Goal: Information Seeking & Learning: Learn about a topic

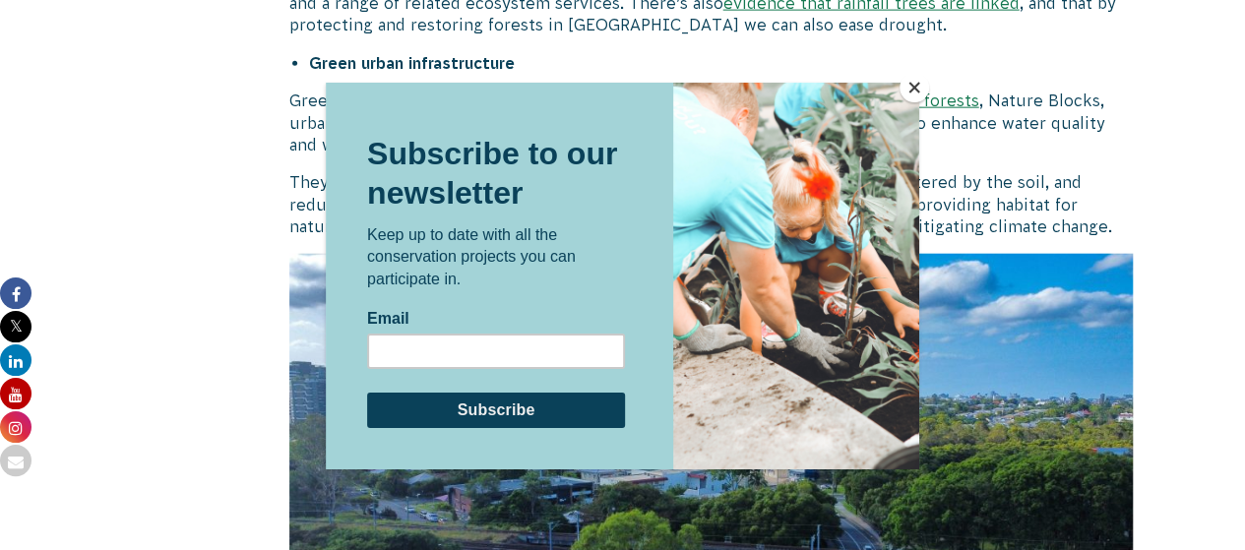
scroll to position [6076, 0]
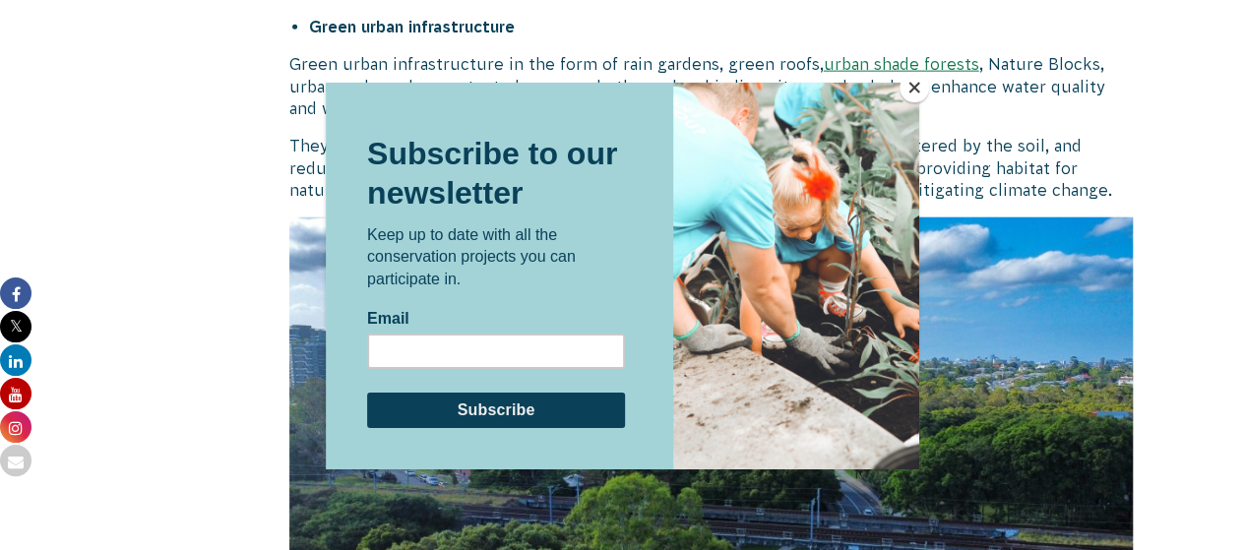
click at [909, 83] on button "Close" at bounding box center [915, 88] width 30 height 30
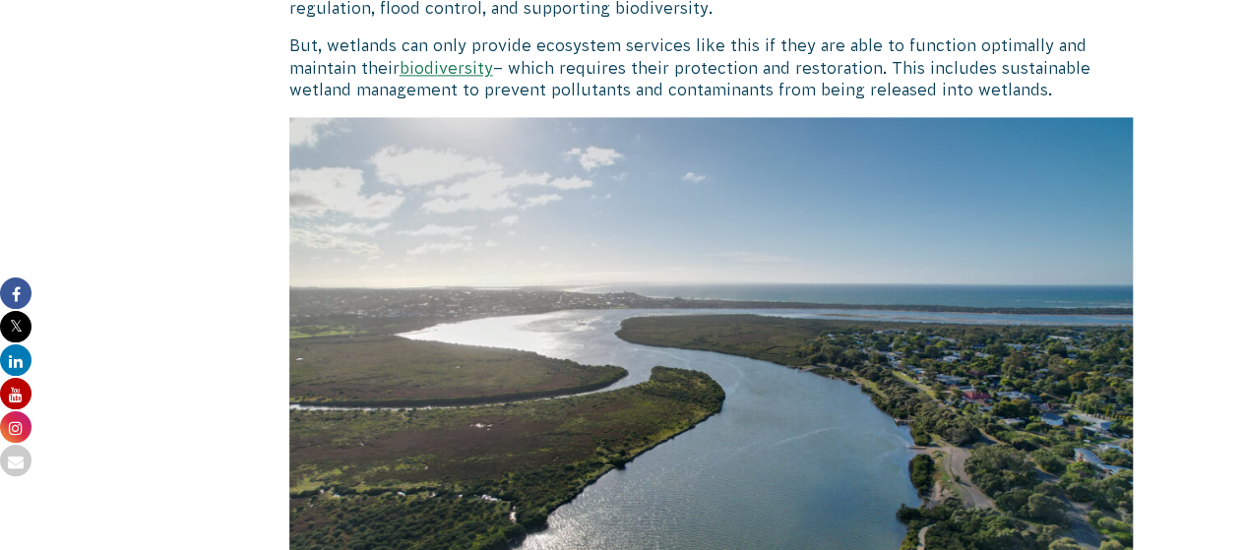
scroll to position [5111, 0]
click at [840, 359] on img at bounding box center [711, 399] width 845 height 563
click at [840, 345] on img at bounding box center [711, 399] width 845 height 563
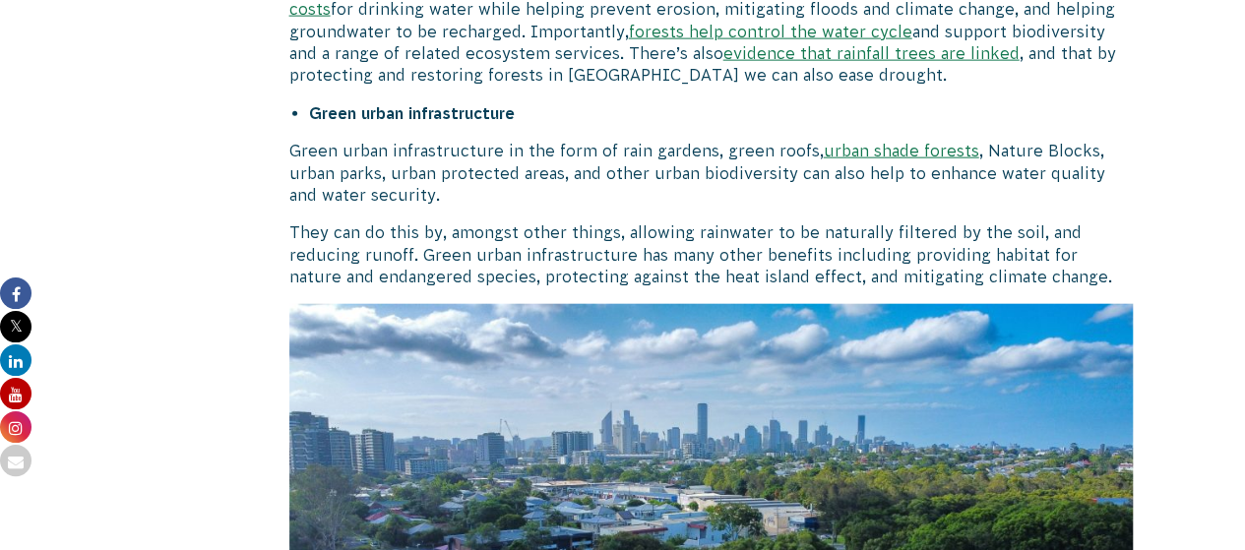
scroll to position [5990, 0]
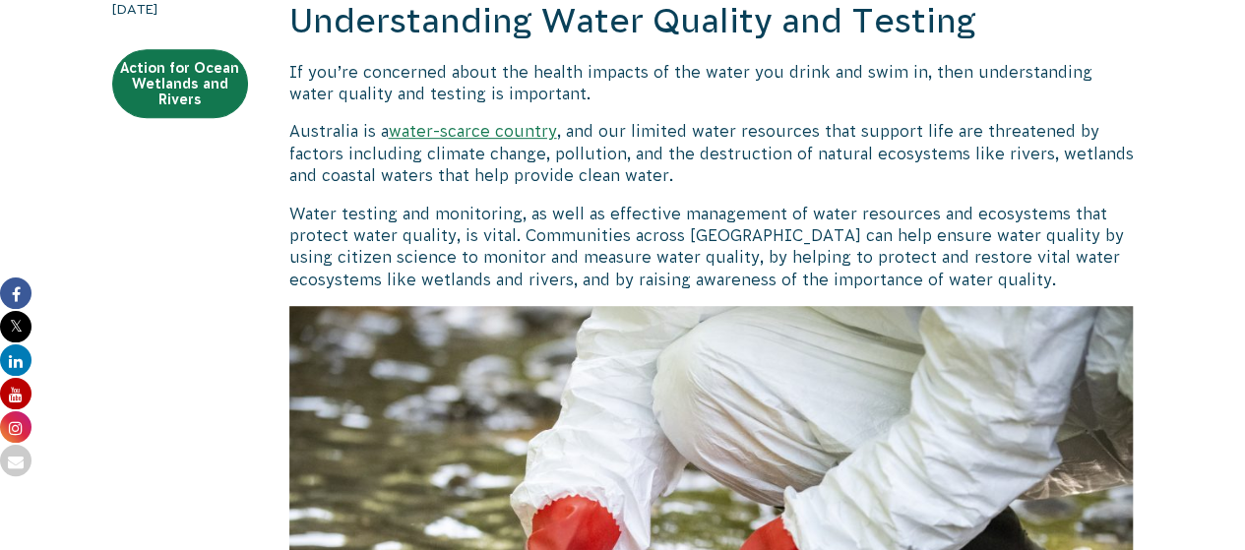
scroll to position [489, 0]
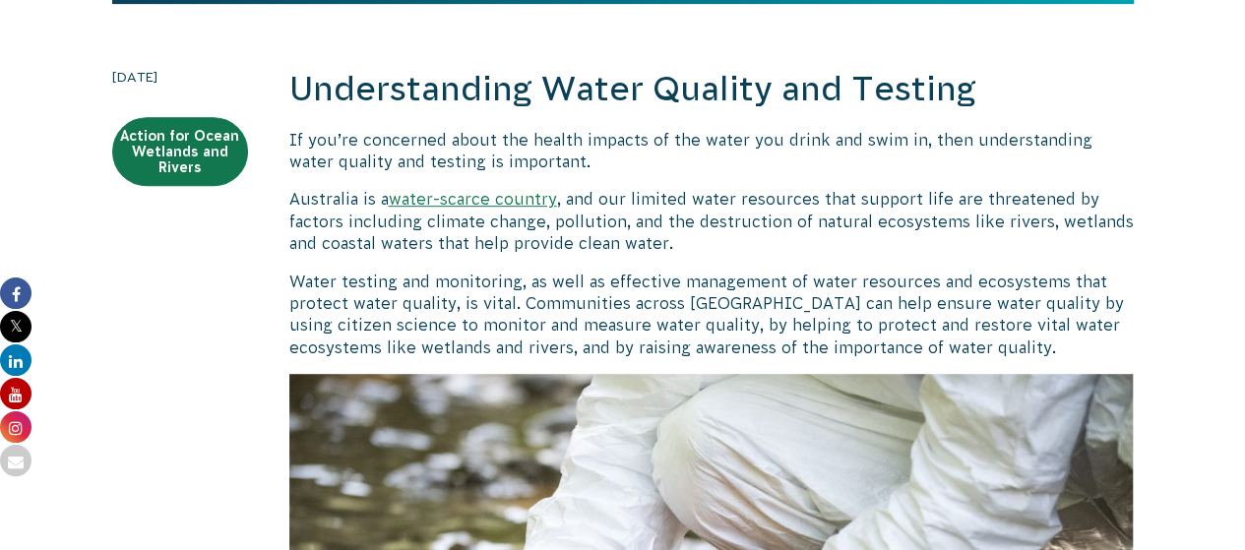
scroll to position [425, 0]
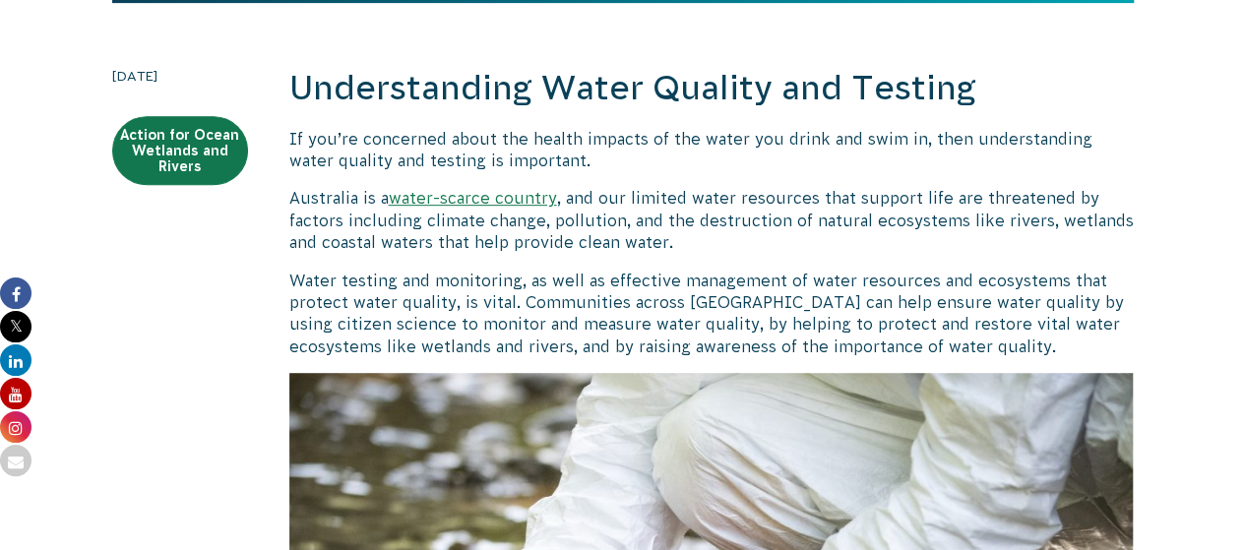
click at [658, 168] on p "If you’re concerned about the health impacts of the water you drink and swim in…" at bounding box center [711, 150] width 845 height 44
click at [719, 170] on p "If you’re concerned about the health impacts of the water you drink and swim in…" at bounding box center [711, 150] width 845 height 44
click at [673, 82] on h2 "Understanding Water Quality and Testing" at bounding box center [711, 88] width 845 height 47
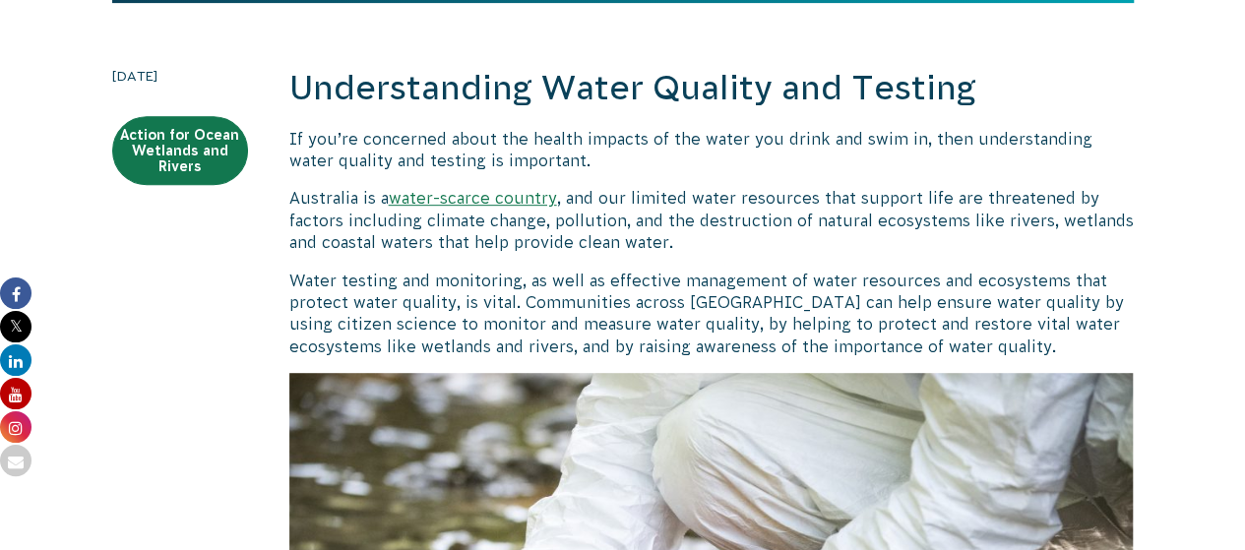
click at [937, 285] on p "Water testing and monitoring, as well as effective management of water resource…" at bounding box center [711, 314] width 845 height 89
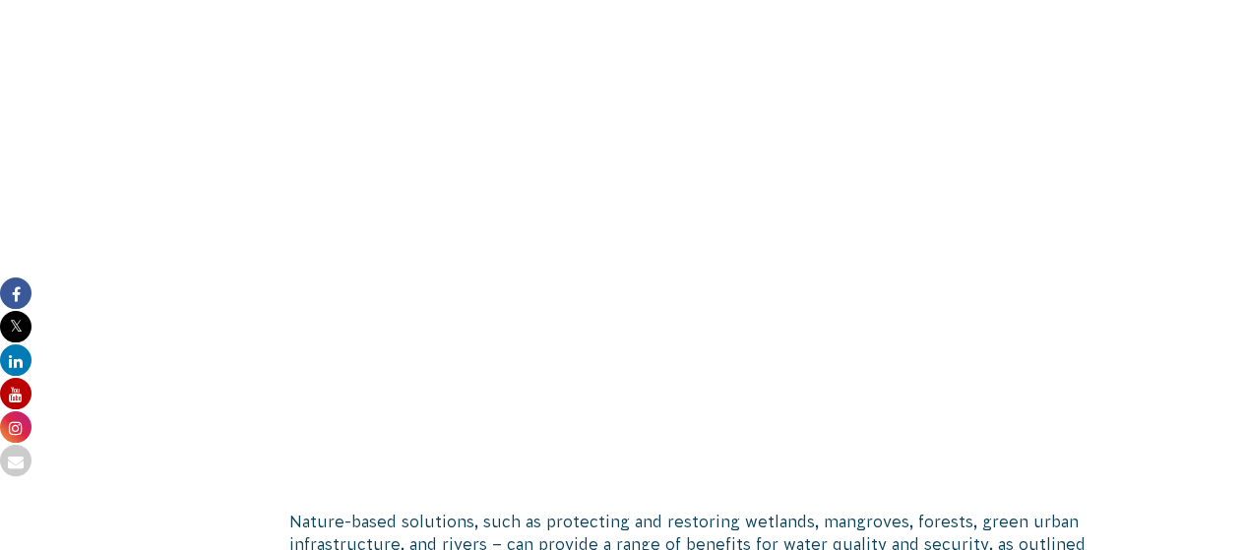
scroll to position [3812, 0]
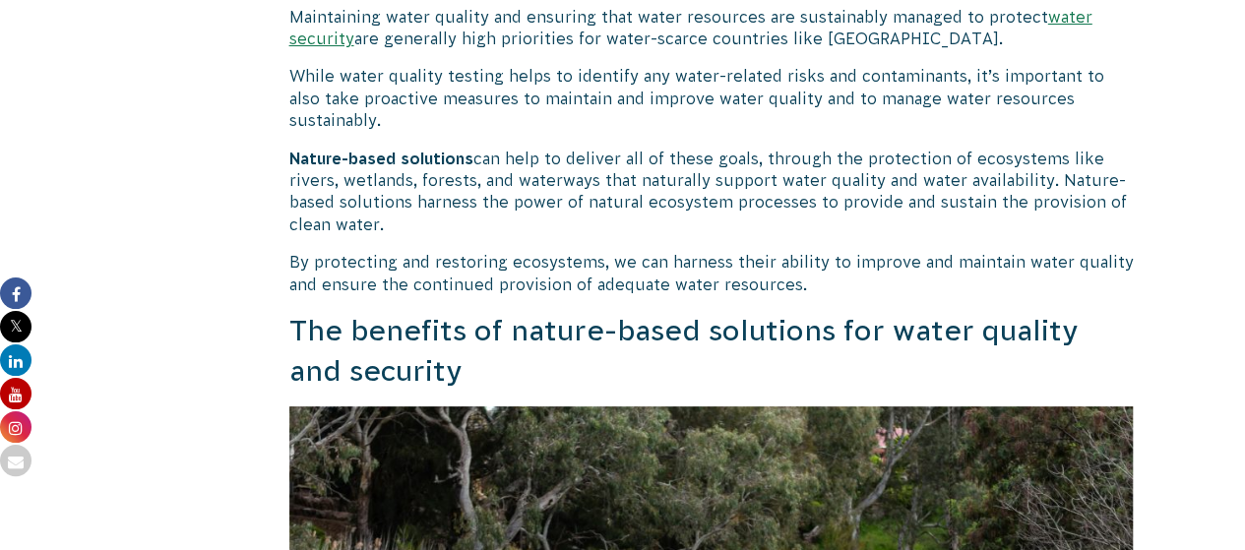
click at [532, 251] on p "By protecting and restoring ecosystems, we can harness their ability to improve…" at bounding box center [711, 273] width 845 height 44
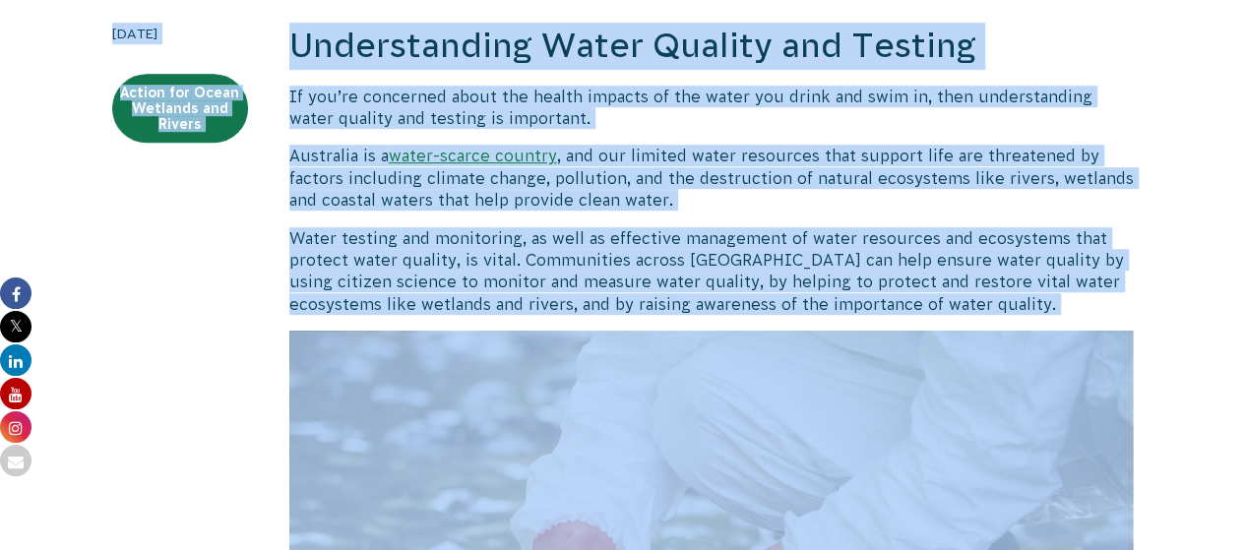
scroll to position [470, 0]
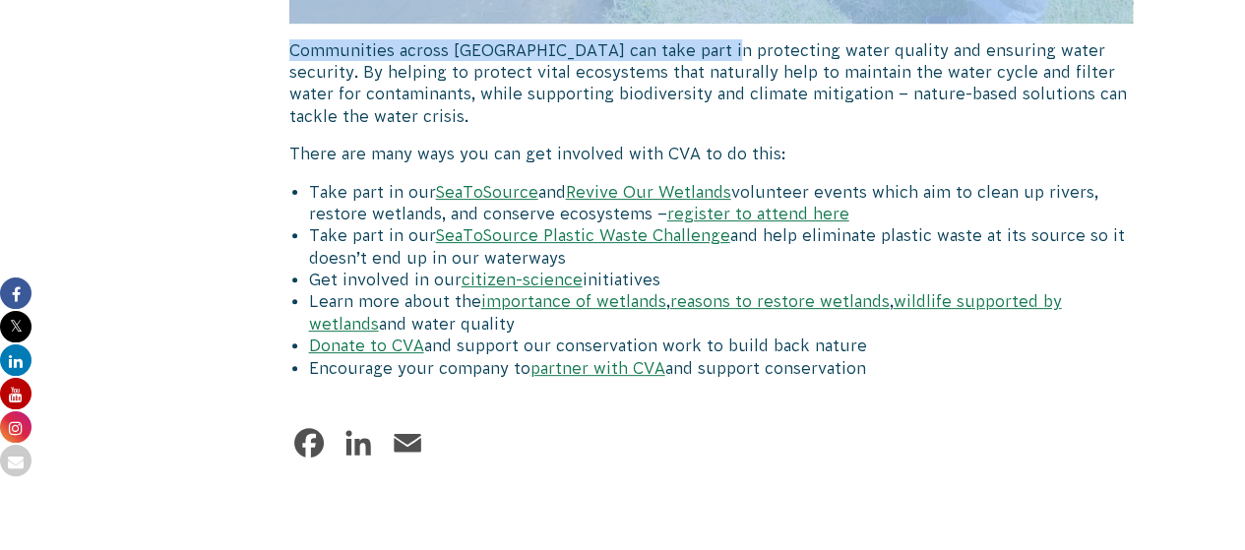
scroll to position [7636, 0]
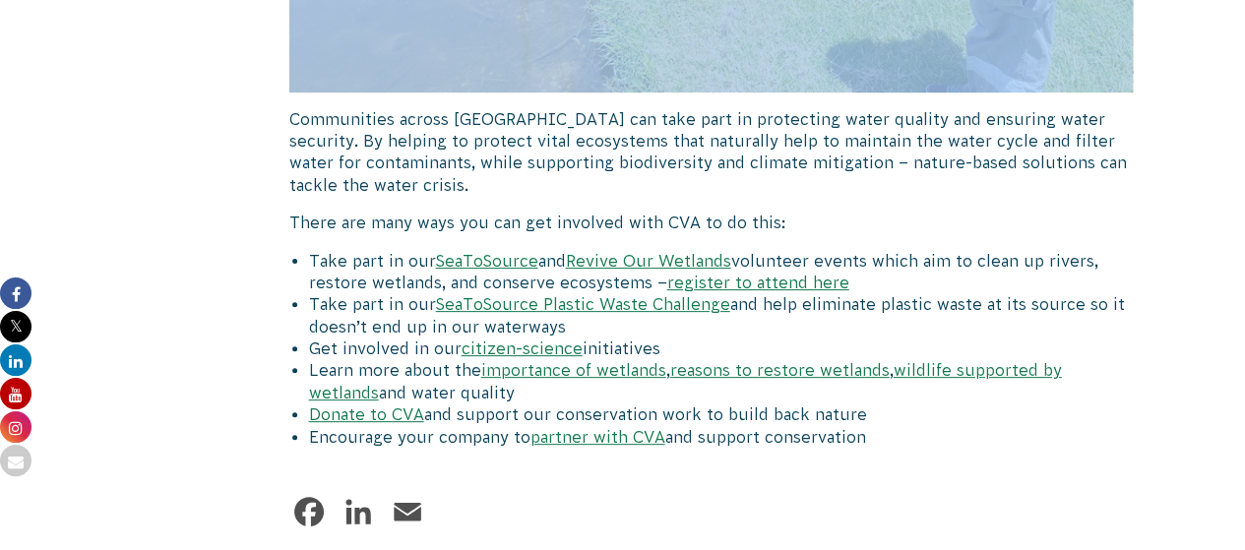
drag, startPoint x: 291, startPoint y: 33, endPoint x: 705, endPoint y: 29, distance: 413.4
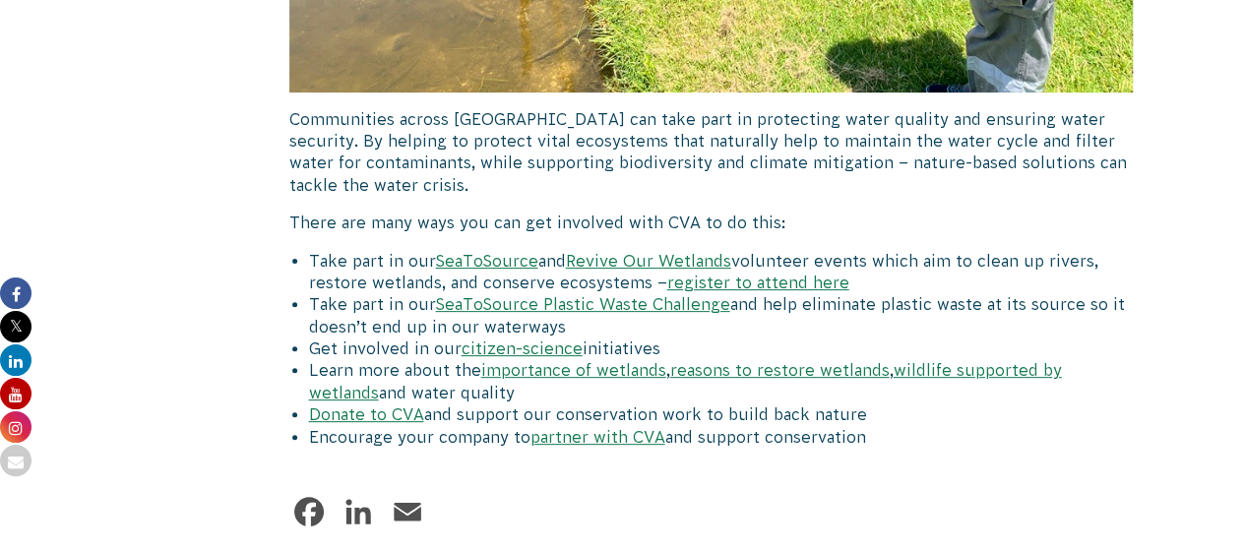
click at [394, 145] on p "Communities across [GEOGRAPHIC_DATA] can take part in protecting water quality …" at bounding box center [711, 152] width 845 height 89
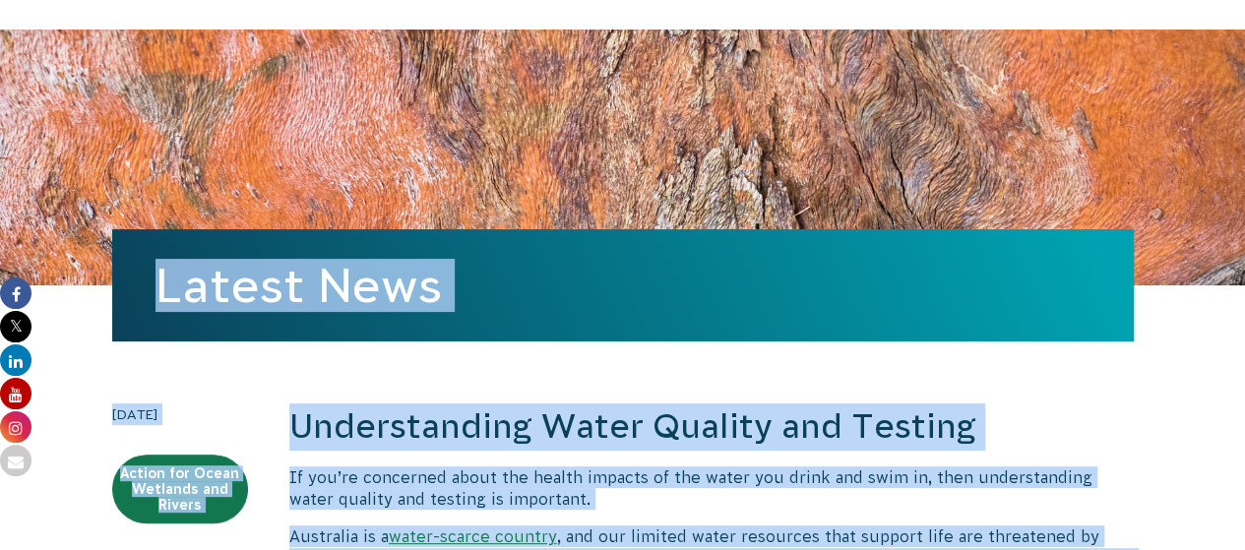
scroll to position [0, 0]
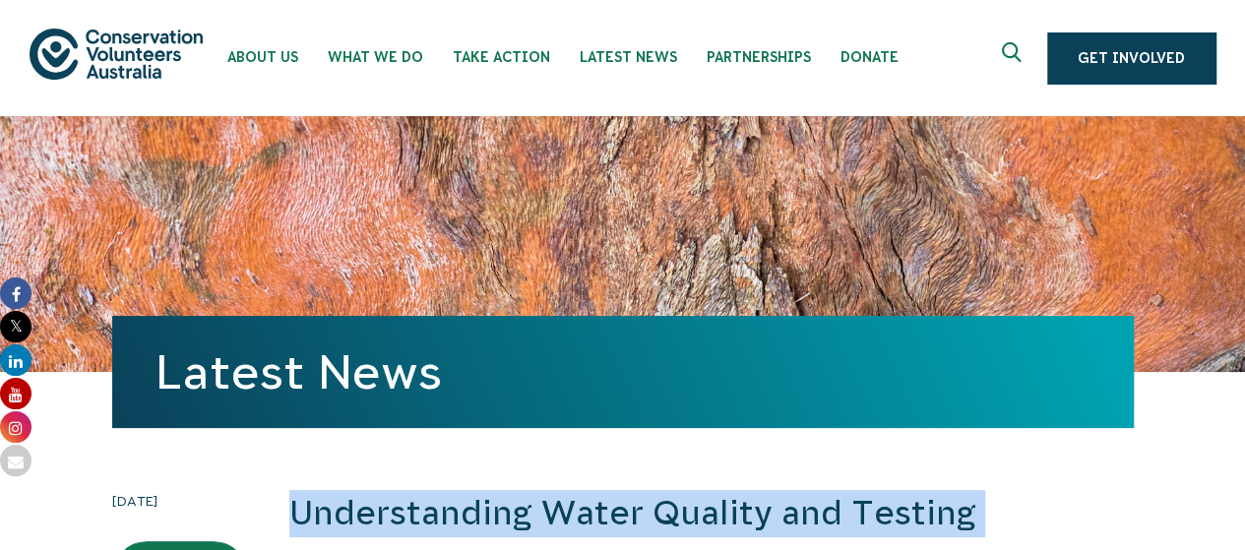
drag, startPoint x: 394, startPoint y: 145, endPoint x: 293, endPoint y: 492, distance: 361.7
copy div "Understanding Water Quality and Testing If you’re concerned about the health im…"
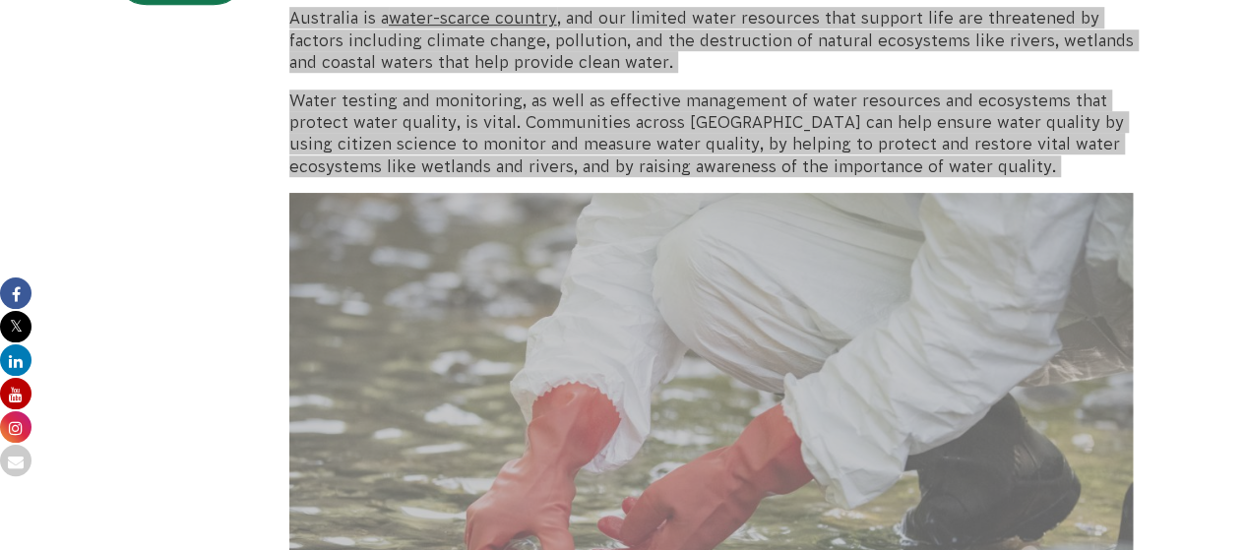
scroll to position [604, 0]
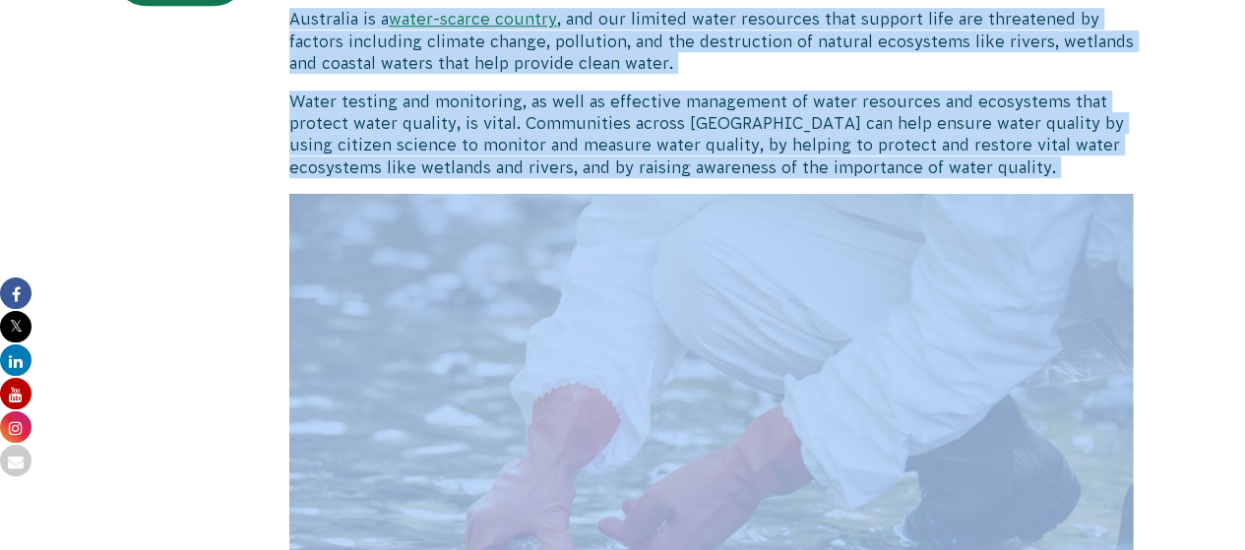
click at [870, 109] on p "Water testing and monitoring, as well as effective management of water resource…" at bounding box center [711, 135] width 845 height 89
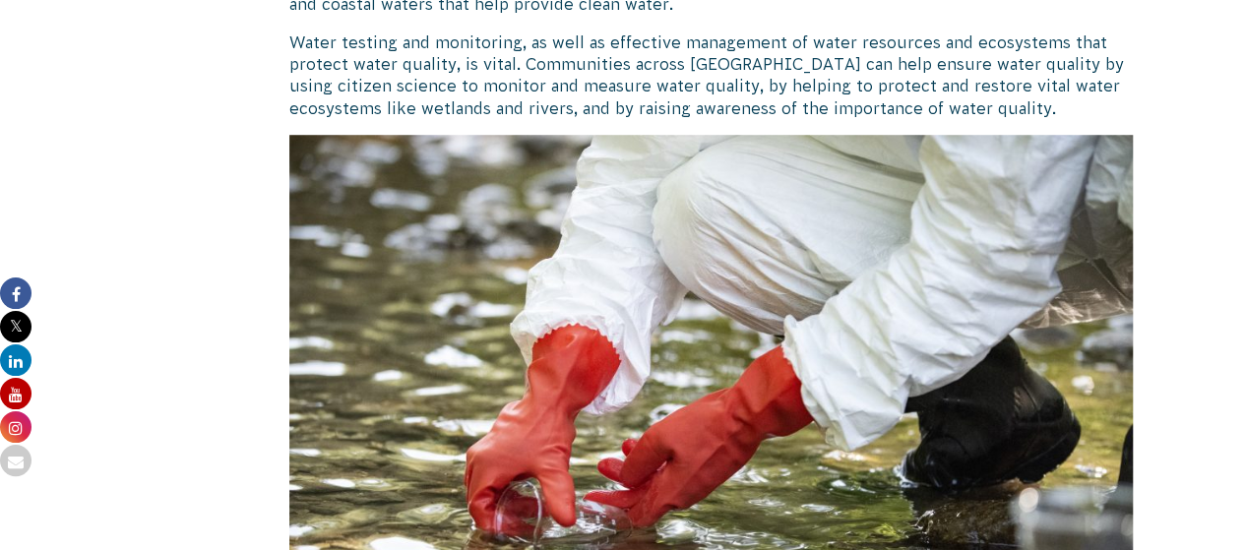
scroll to position [671, 0]
